Goal: Task Accomplishment & Management: Manage account settings

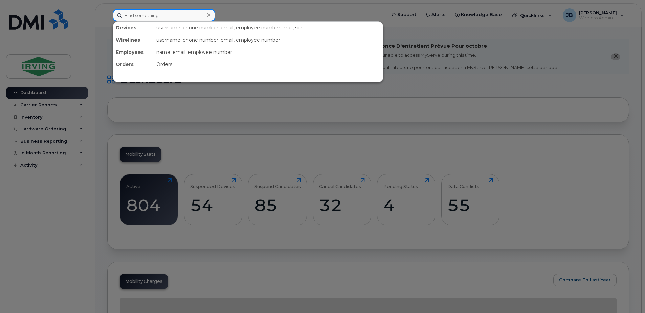
click at [162, 18] on input at bounding box center [164, 15] width 103 height 12
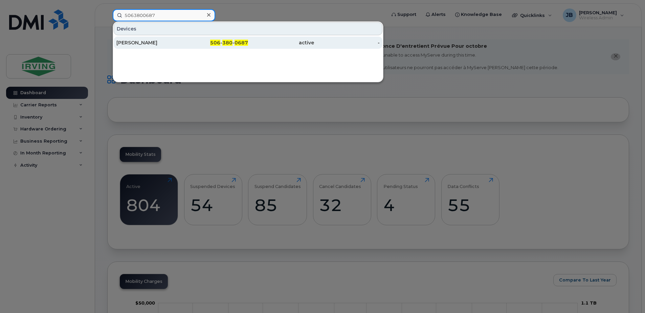
type input "5063800687"
click at [139, 44] on div "[PERSON_NAME]" at bounding box center [149, 42] width 66 height 7
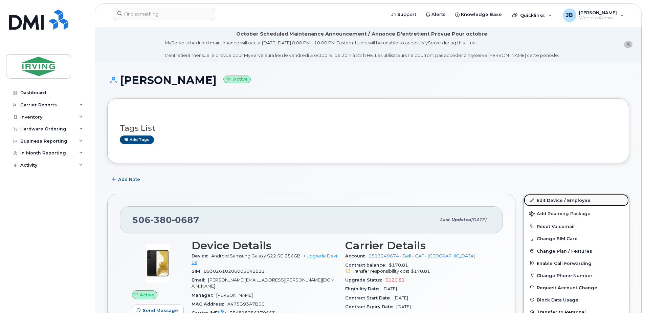
click at [554, 201] on link "Edit Device / Employee" at bounding box center [576, 200] width 105 height 12
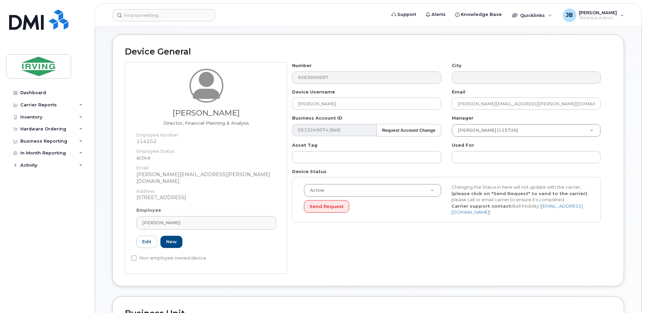
scroll to position [68, 0]
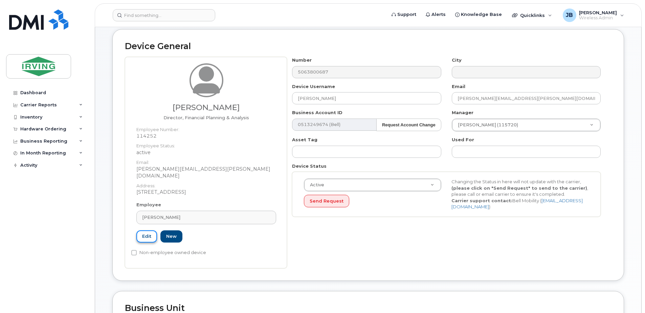
click at [151, 230] on link "Edit" at bounding box center [146, 236] width 21 height 13
click at [198, 214] on div "[PERSON_NAME]" at bounding box center [206, 217] width 128 height 6
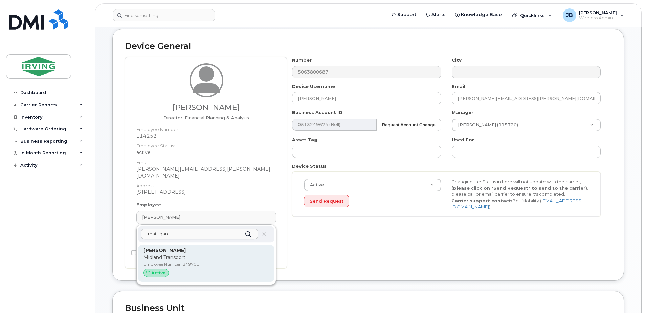
type input "mattigan"
click at [165, 261] on p "Employee Number: 249701" at bounding box center [206, 264] width 126 height 6
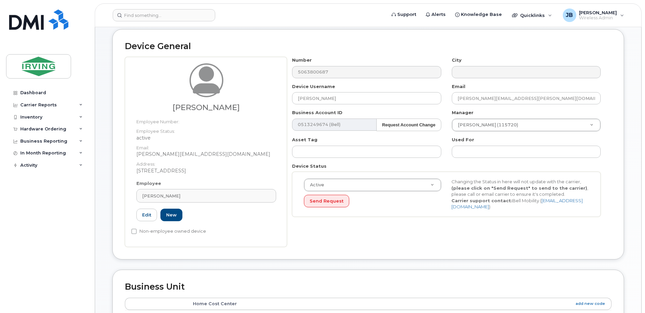
type input "249701"
type input "[PERSON_NAME]"
type input "[PERSON_NAME][EMAIL_ADDRESS][DOMAIN_NAME]"
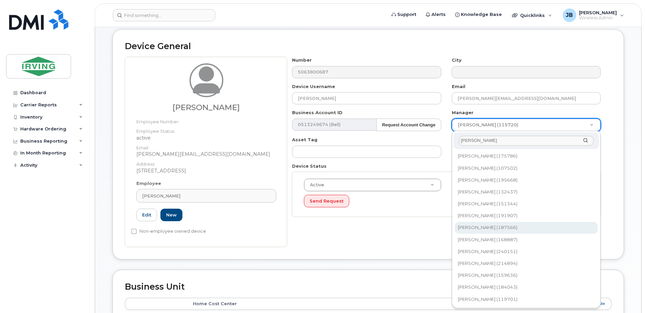
type input "jessica"
type input "1491707"
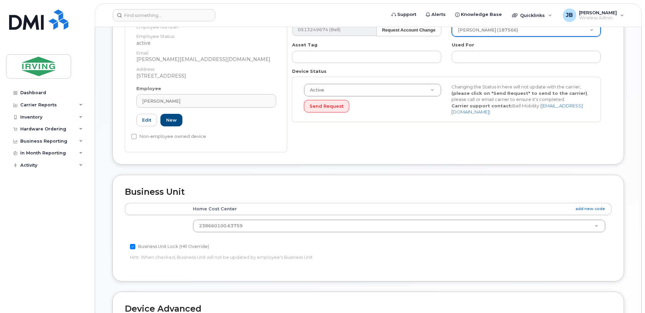
scroll to position [169, 0]
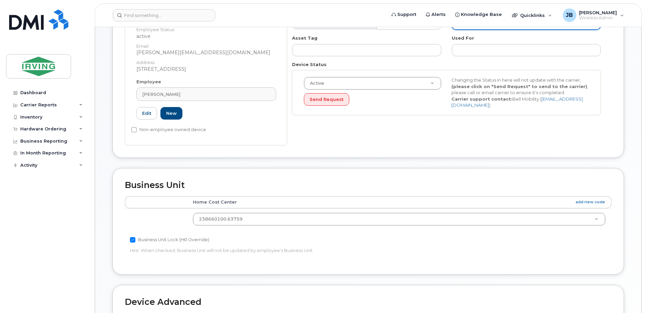
click at [133, 240] on input "Business Unit Lock (HR Override)" at bounding box center [132, 239] width 5 height 5
checkbox input "false"
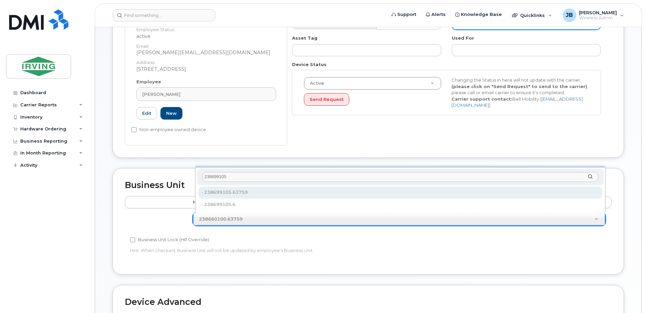
type input "238699105"
type input "4575639"
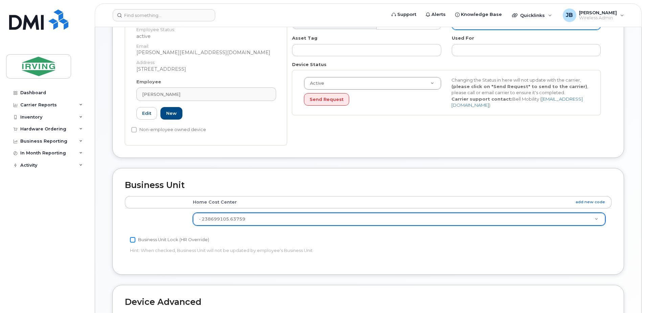
click at [133, 240] on input "Business Unit Lock (HR Override)" at bounding box center [132, 239] width 5 height 5
checkbox input "true"
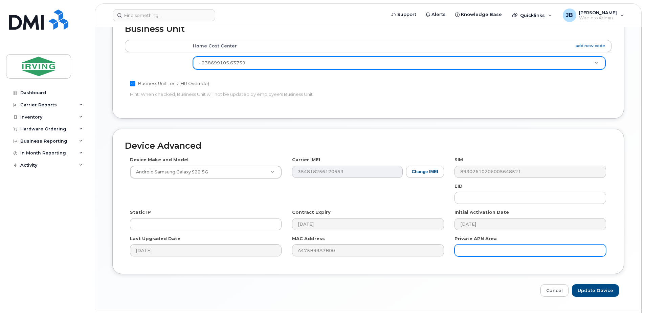
scroll to position [343, 0]
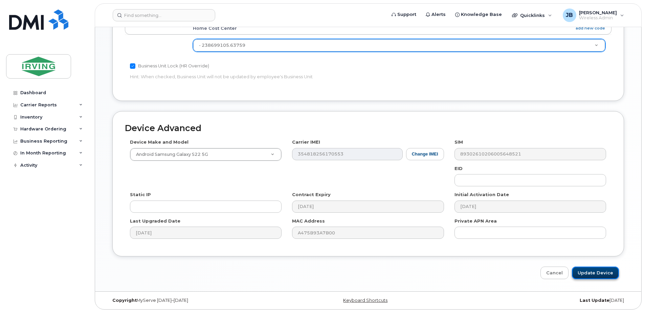
click at [600, 274] on input "Update Device" at bounding box center [595, 272] width 47 height 13
type input "Saving..."
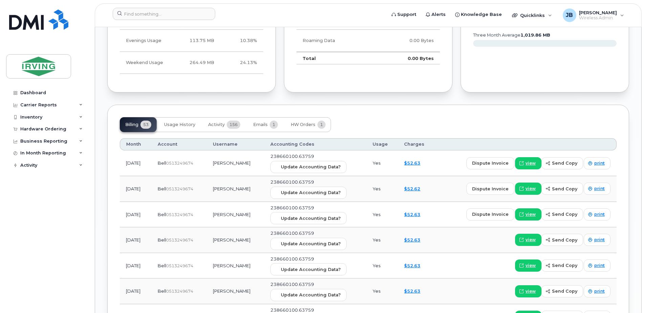
scroll to position [609, 0]
click at [216, 124] on span "Activity" at bounding box center [216, 123] width 17 height 5
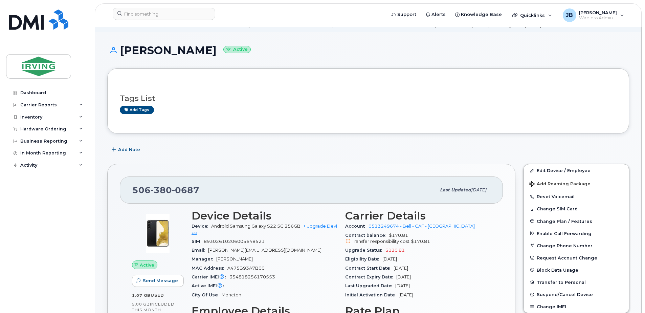
scroll to position [0, 0]
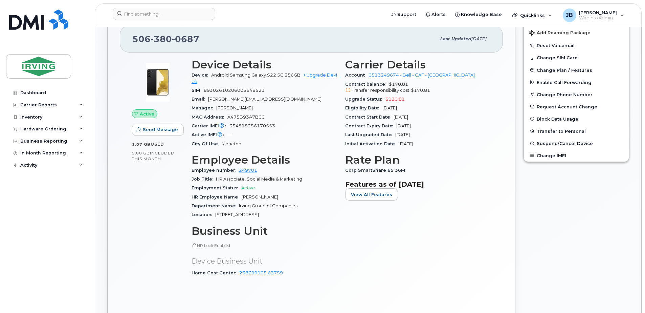
scroll to position [169, 0]
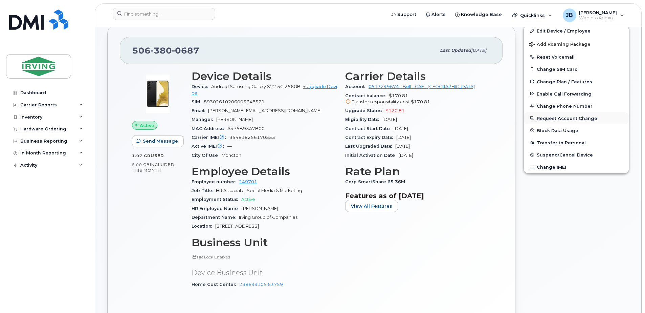
click at [564, 118] on button "Request Account Change" at bounding box center [576, 118] width 105 height 12
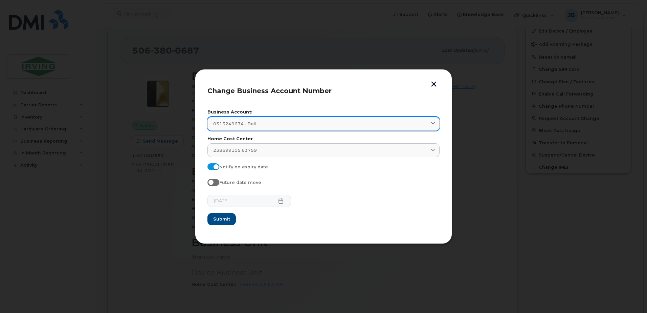
click at [431, 123] on icon at bounding box center [433, 123] width 4 height 4
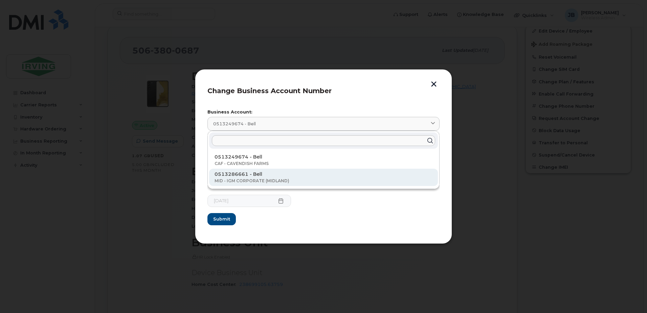
click at [256, 180] on p "MID - IGM CORPORATE (MIDLAND)" at bounding box center [324, 181] width 218 height 6
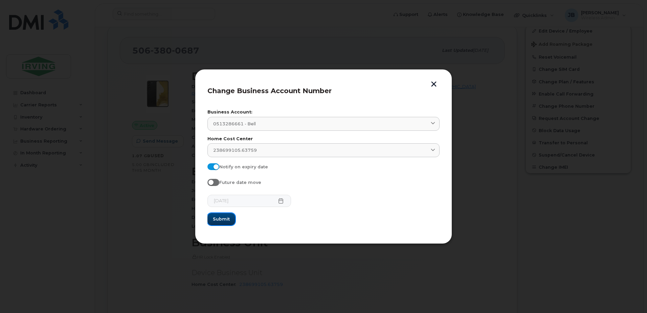
click at [224, 217] on span "Submit" at bounding box center [221, 219] width 17 height 6
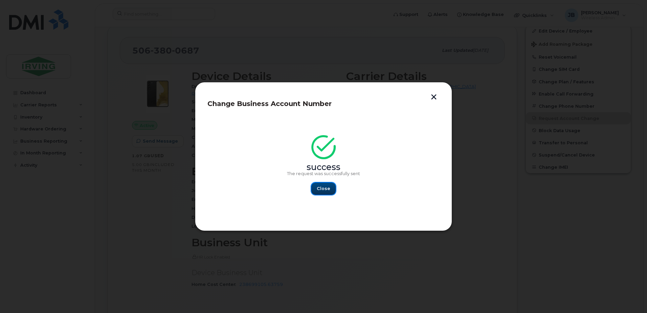
click at [325, 188] on span "Close" at bounding box center [324, 188] width 14 height 6
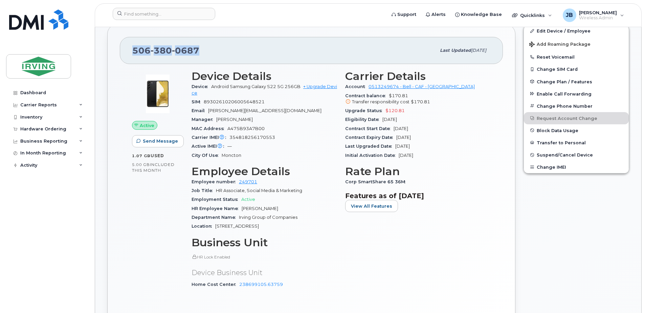
drag, startPoint x: 202, startPoint y: 51, endPoint x: 134, endPoint y: 53, distance: 67.4
click at [134, 53] on div "506 380 0687" at bounding box center [284, 50] width 304 height 14
copy span "506 380 0687"
